Goal: Navigation & Orientation: Find specific page/section

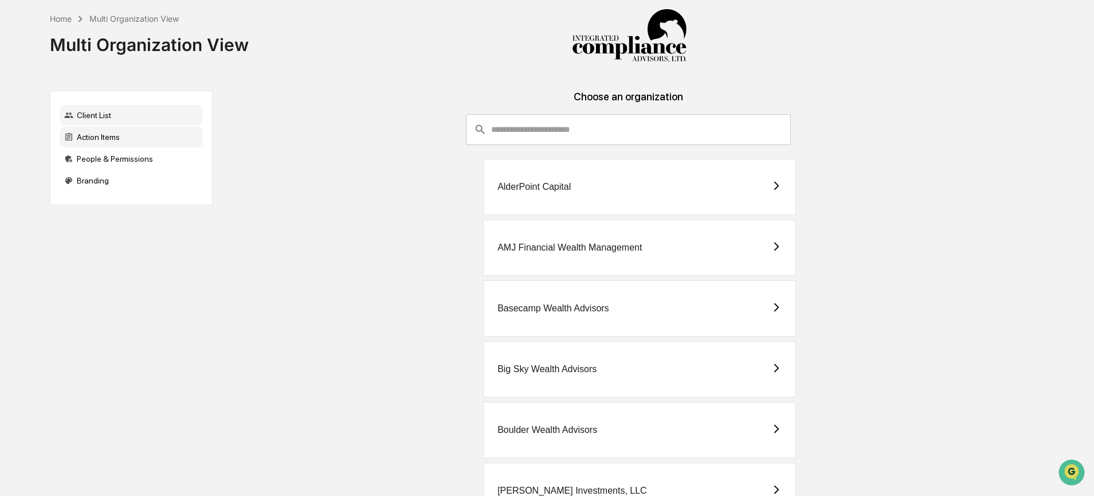
click at [149, 138] on div "Action Items" at bounding box center [131, 137] width 143 height 21
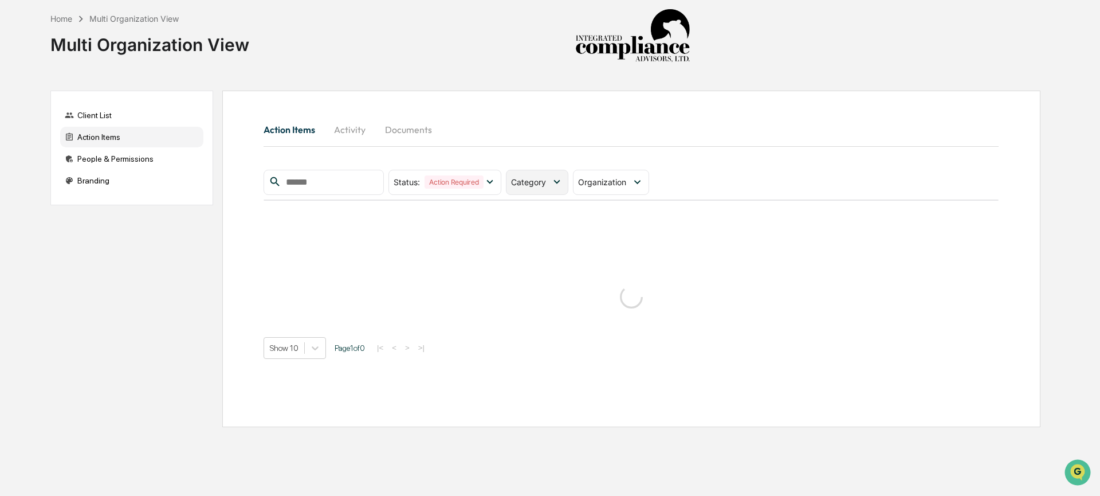
click at [554, 180] on icon at bounding box center [557, 181] width 13 height 13
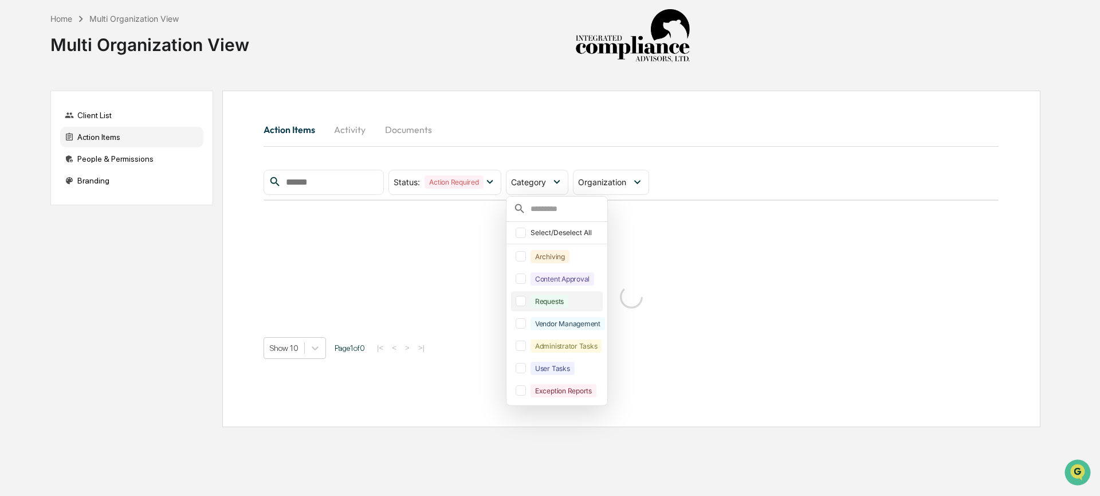
click at [562, 296] on div "Requests" at bounding box center [550, 301] width 38 height 13
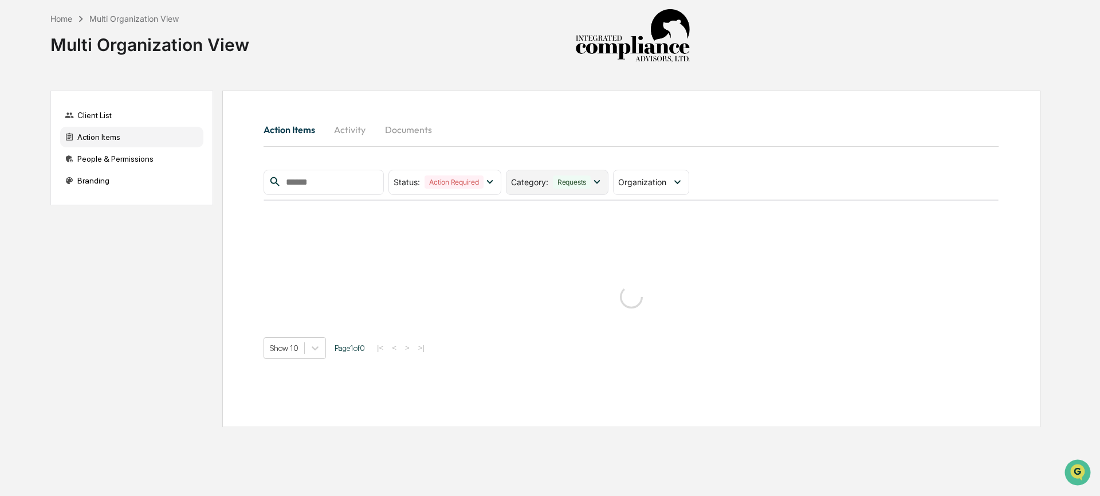
click at [567, 187] on div "Requests" at bounding box center [572, 181] width 38 height 13
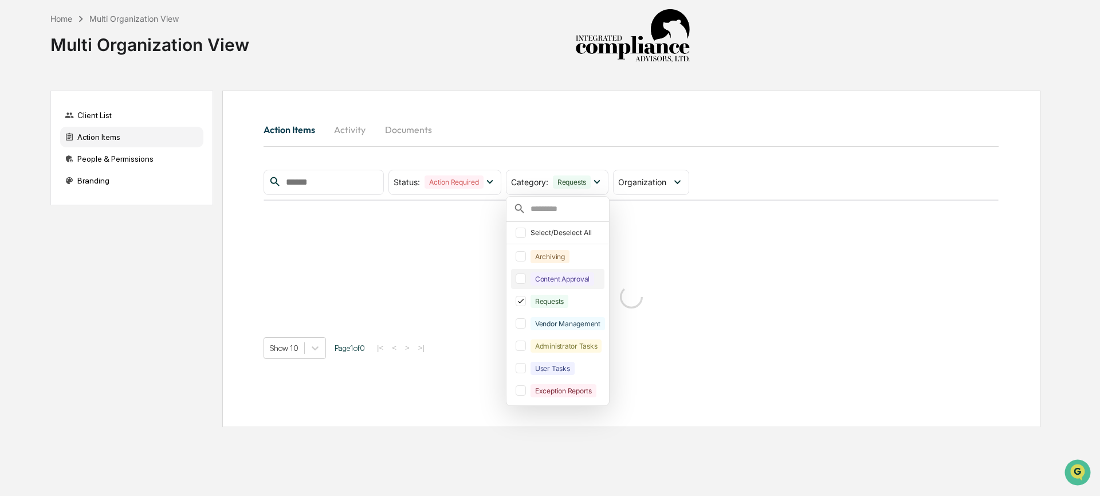
click at [566, 280] on div "Content Approval" at bounding box center [563, 278] width 64 height 13
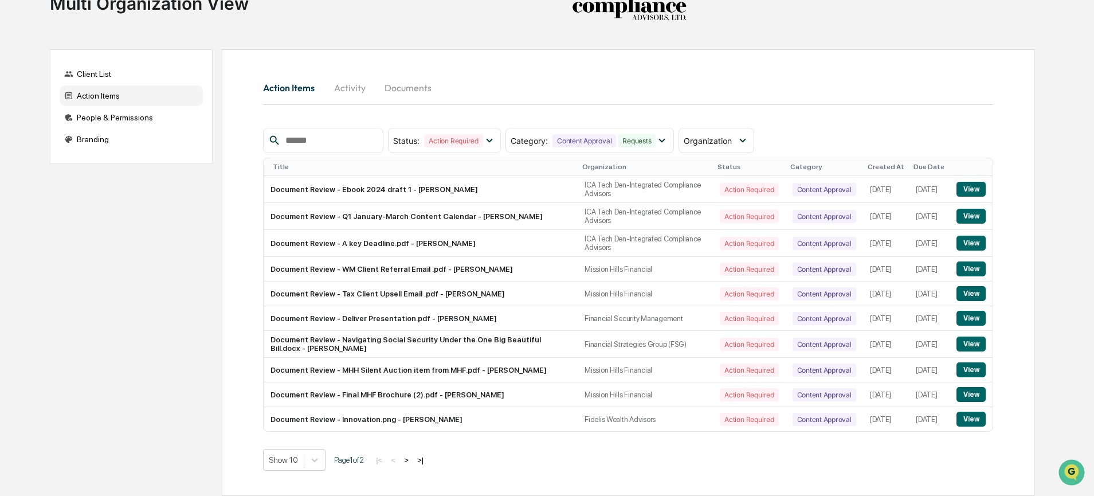
scroll to position [60, 0]
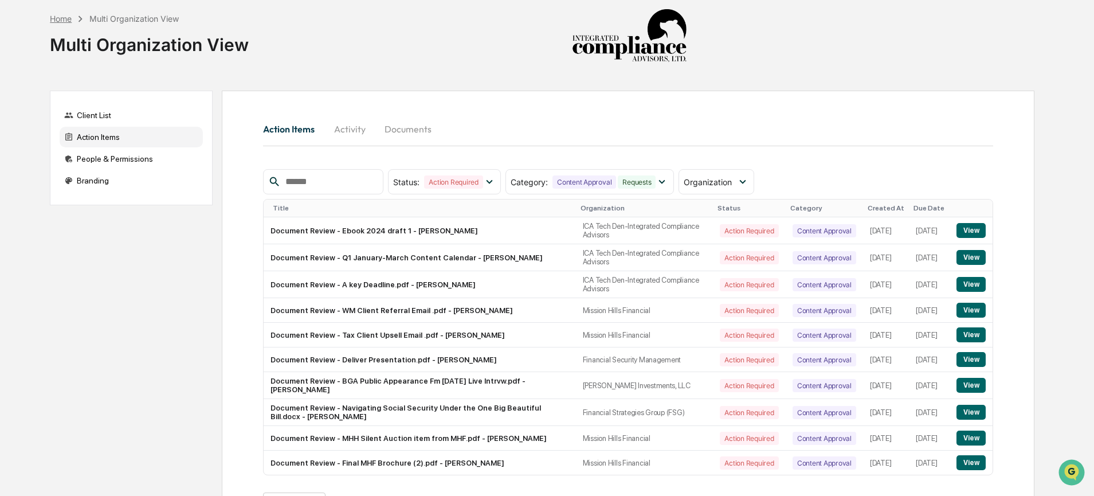
click at [63, 17] on div "Home" at bounding box center [61, 19] width 22 height 10
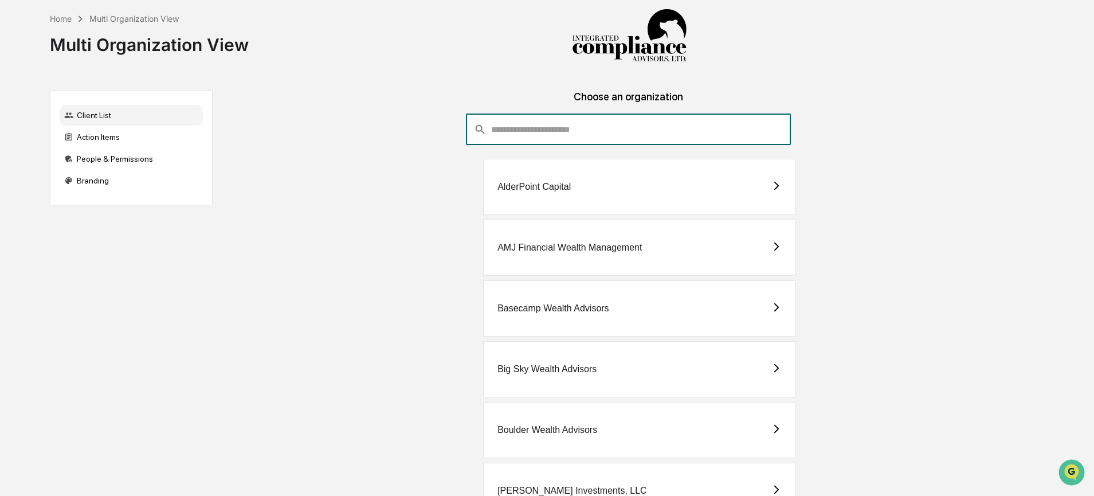
click at [540, 136] on input "consultant-dashboard__filter-organizations-search-bar" at bounding box center [641, 129] width 300 height 31
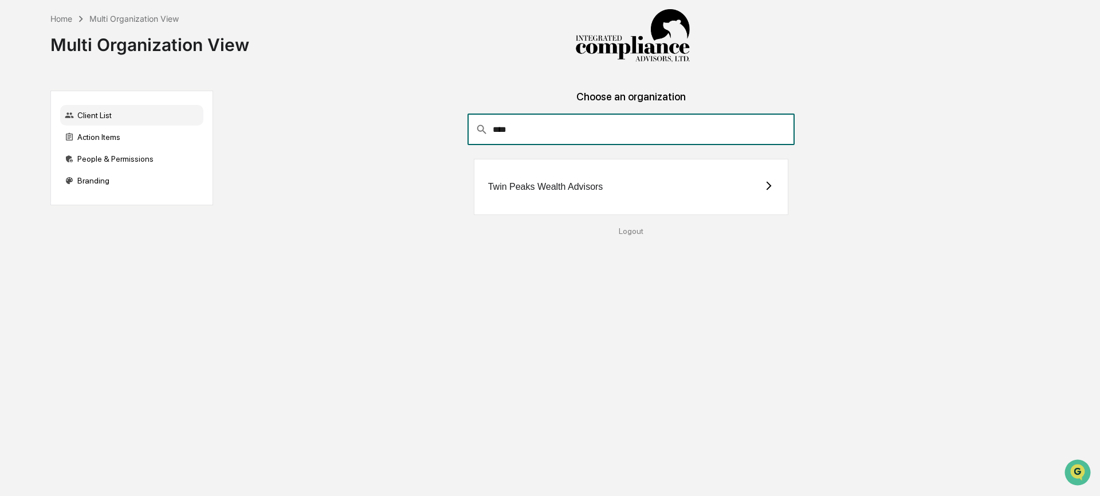
type input "****"
click at [523, 185] on div "Twin Peaks Wealth Advisors" at bounding box center [545, 187] width 115 height 10
